Goal: Find specific page/section: Find specific page/section

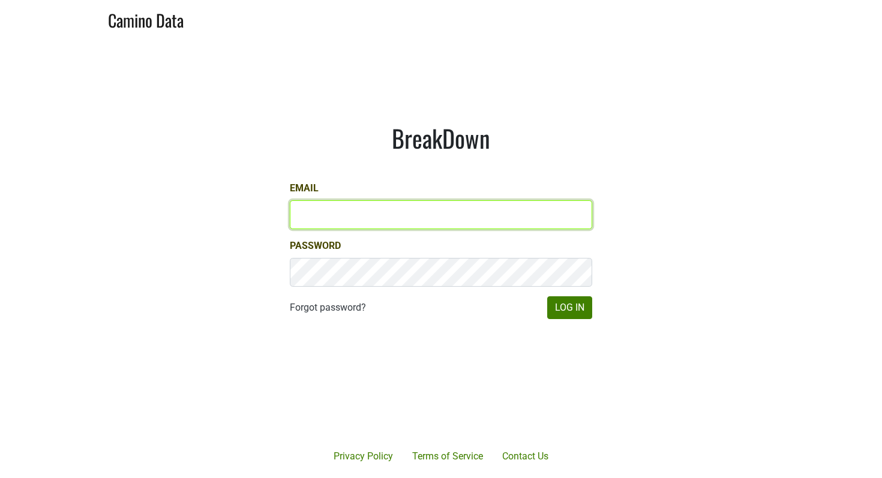
click at [367, 212] on input "Email" at bounding box center [441, 214] width 302 height 29
type input "sjh@desolasmezcal.com"
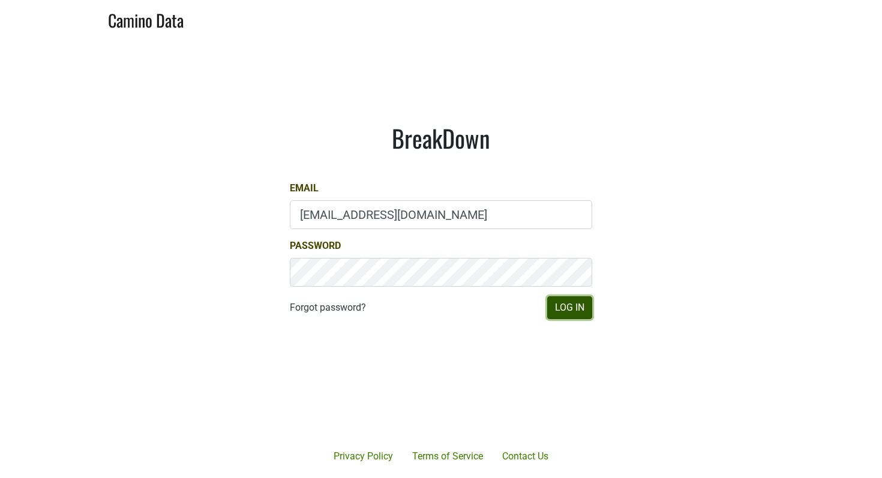
click at [569, 312] on button "Log In" at bounding box center [569, 307] width 45 height 23
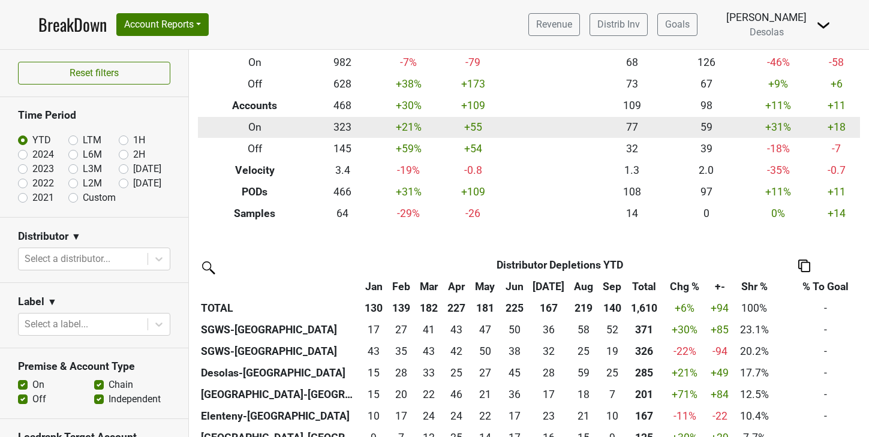
scroll to position [319, 0]
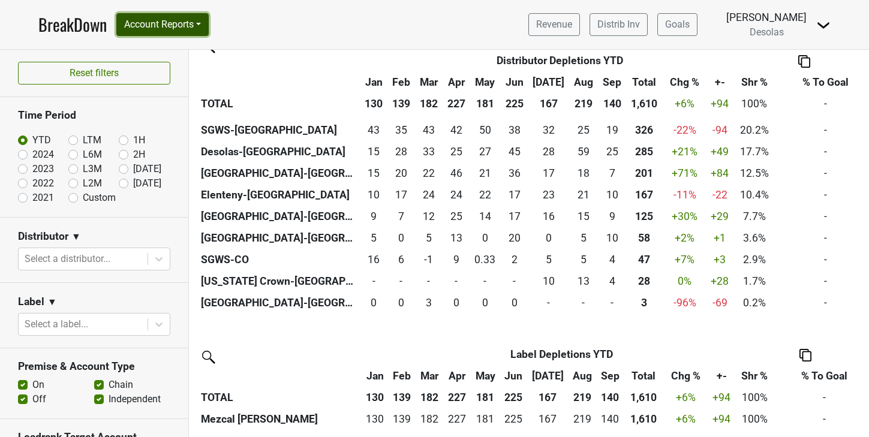
click at [167, 27] on button "Account Reports" at bounding box center [162, 24] width 92 height 23
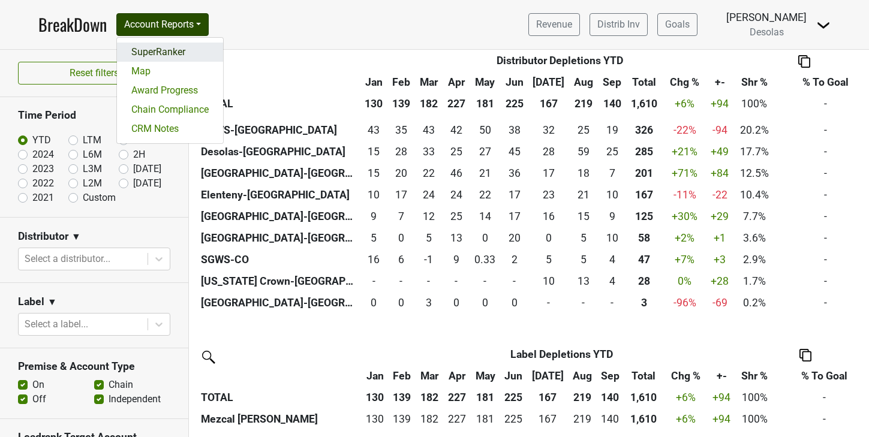
click at [173, 50] on link "SuperRanker" at bounding box center [170, 52] width 106 height 19
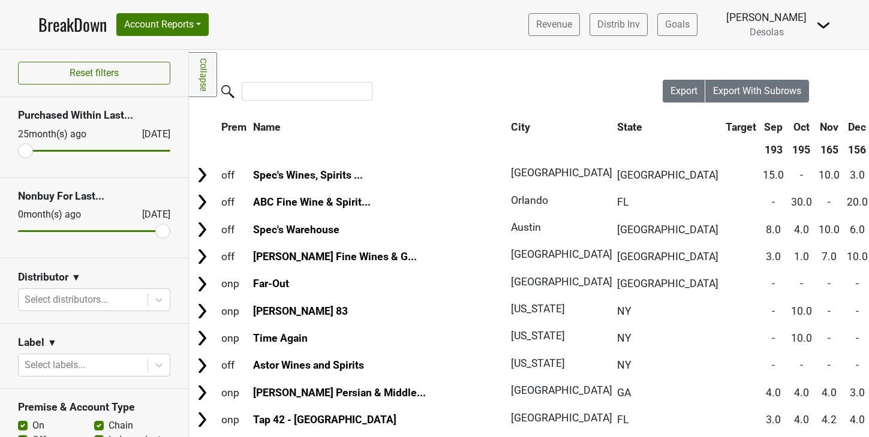
scroll to position [38, 0]
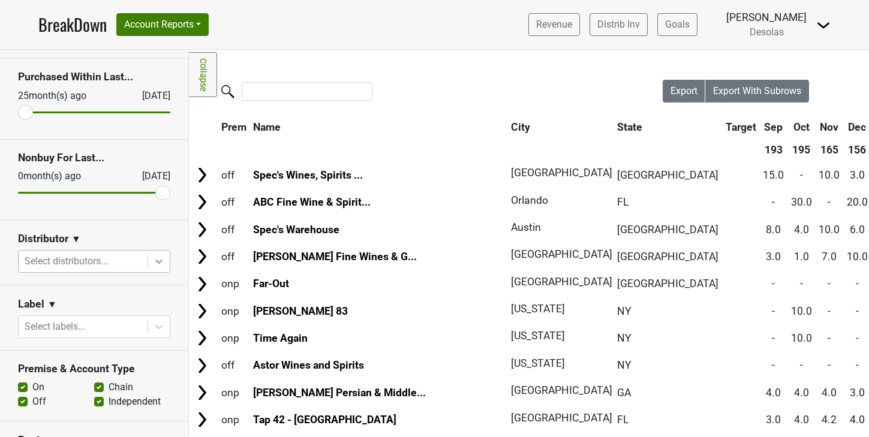
click at [151, 261] on div at bounding box center [159, 262] width 22 height 22
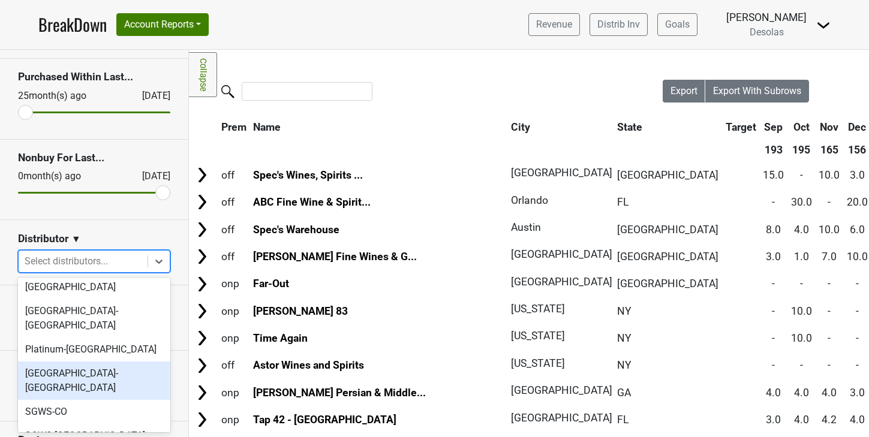
scroll to position [137, 0]
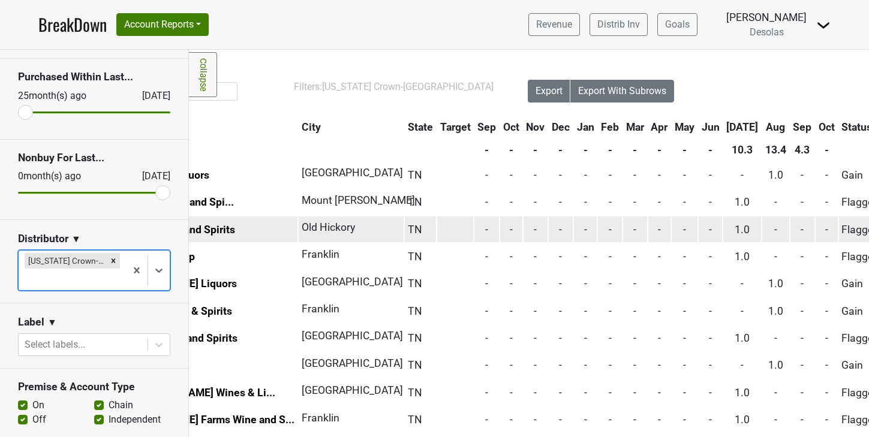
scroll to position [0, 134]
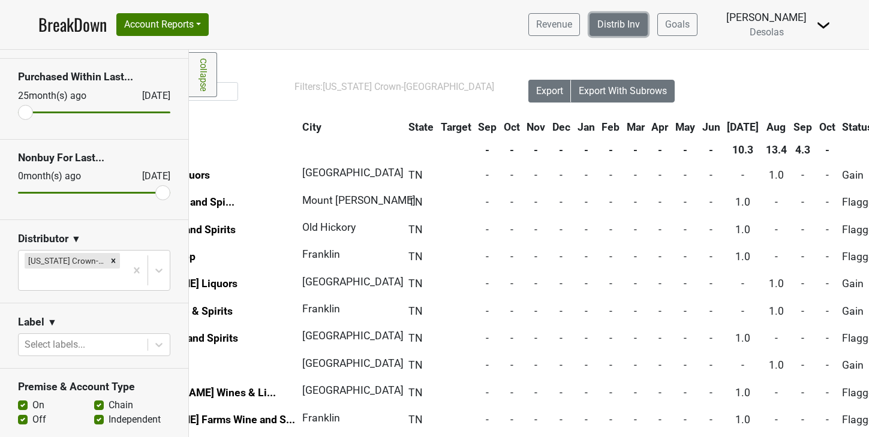
click at [634, 31] on link "Distrib Inv" at bounding box center [619, 24] width 58 height 23
